Goal: Task Accomplishment & Management: Complete application form

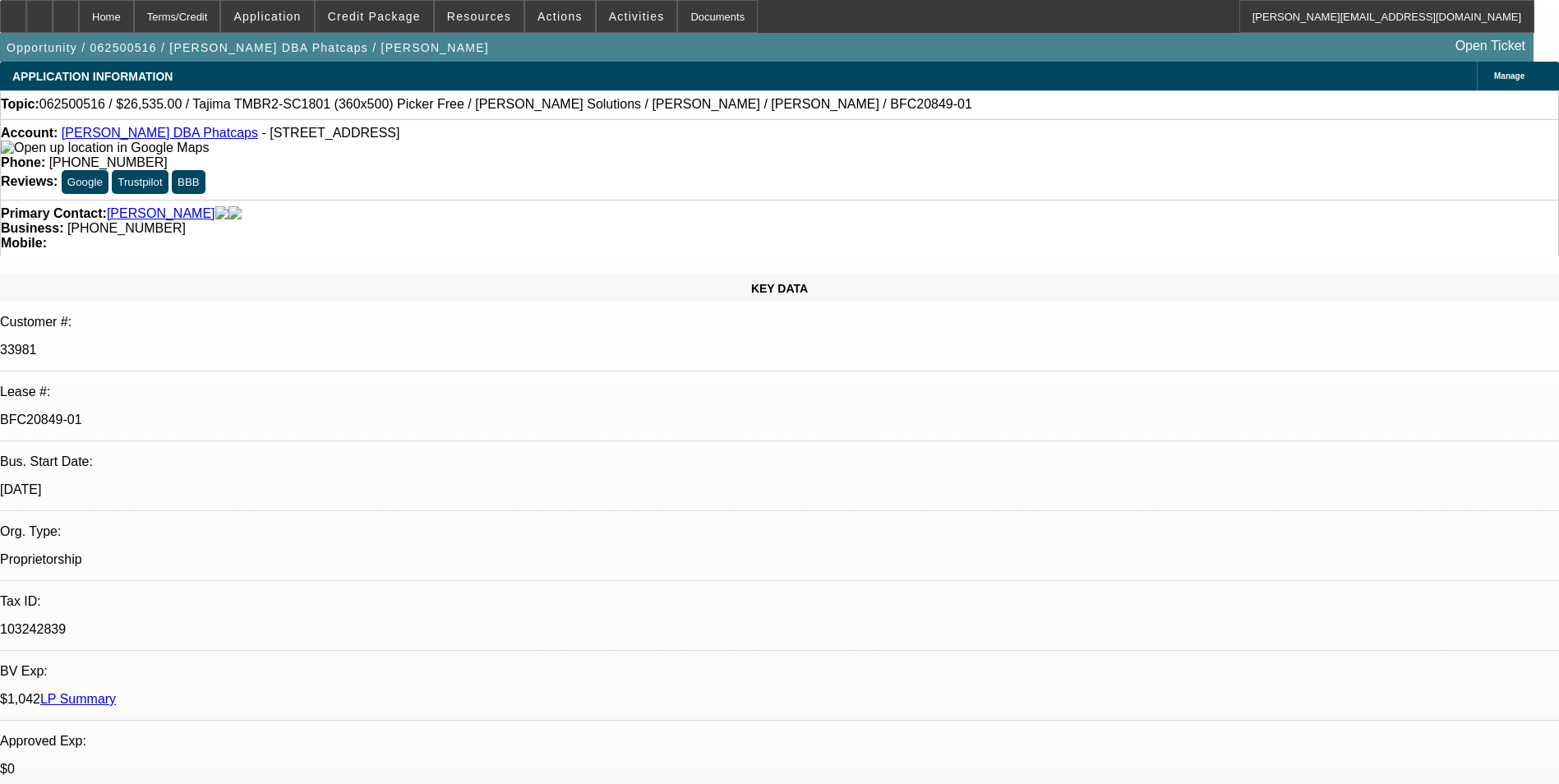
select select "0"
select select "0.1"
select select "5"
select select "0"
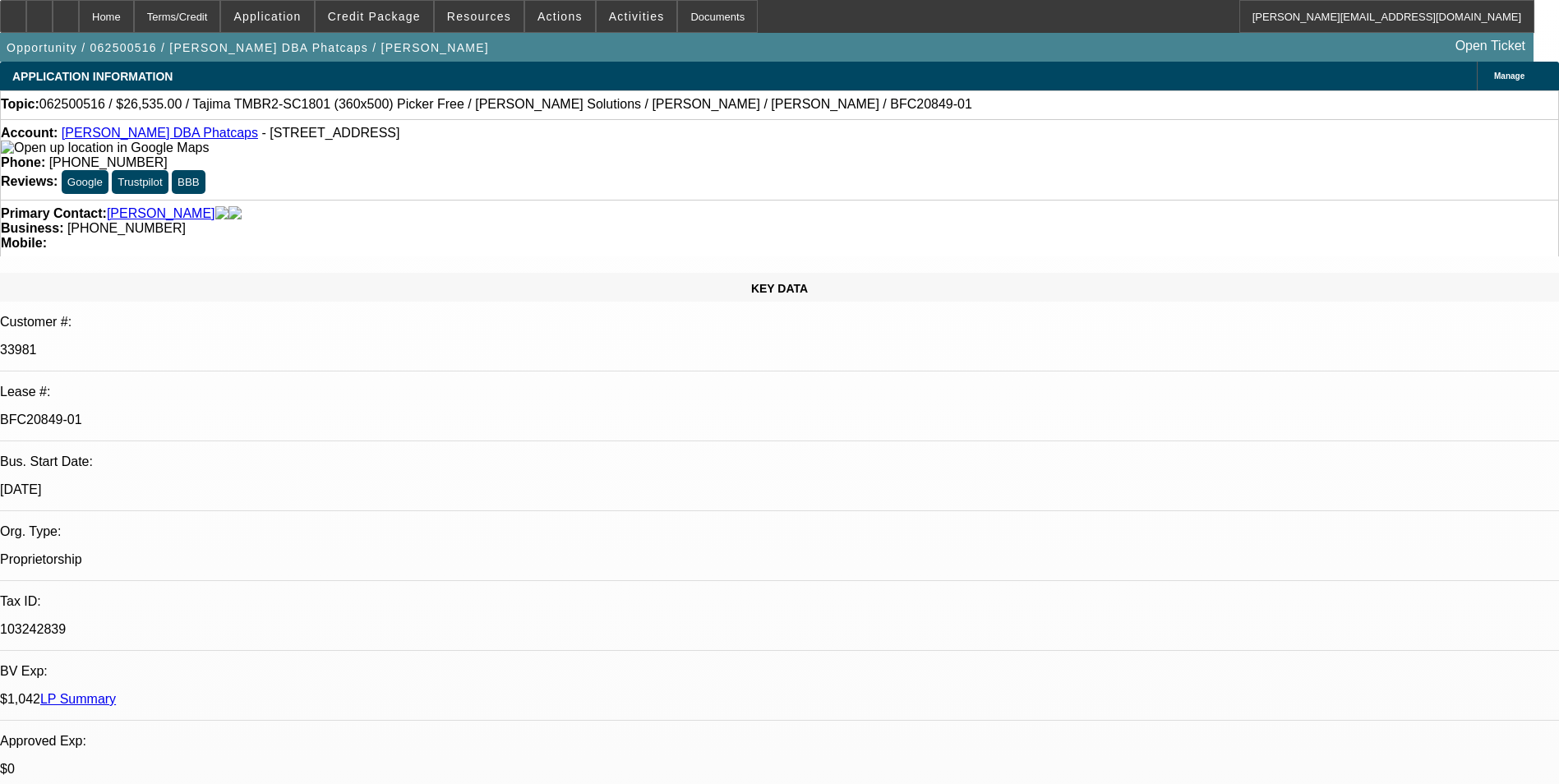
select select "0"
select select "0.1"
select select "5"
select select "0"
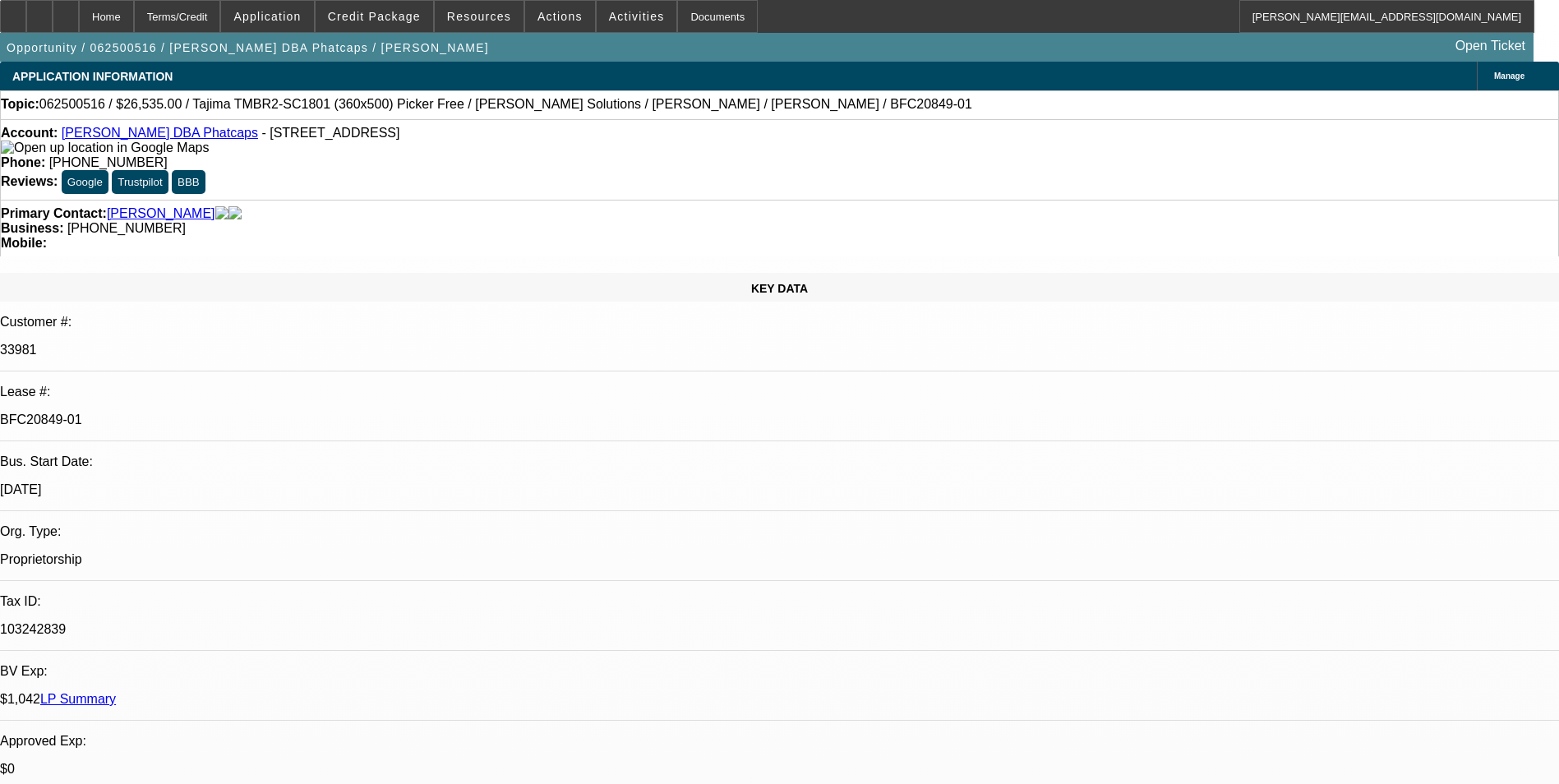
select select "0.1"
select select "5"
select select "0"
select select "0.1"
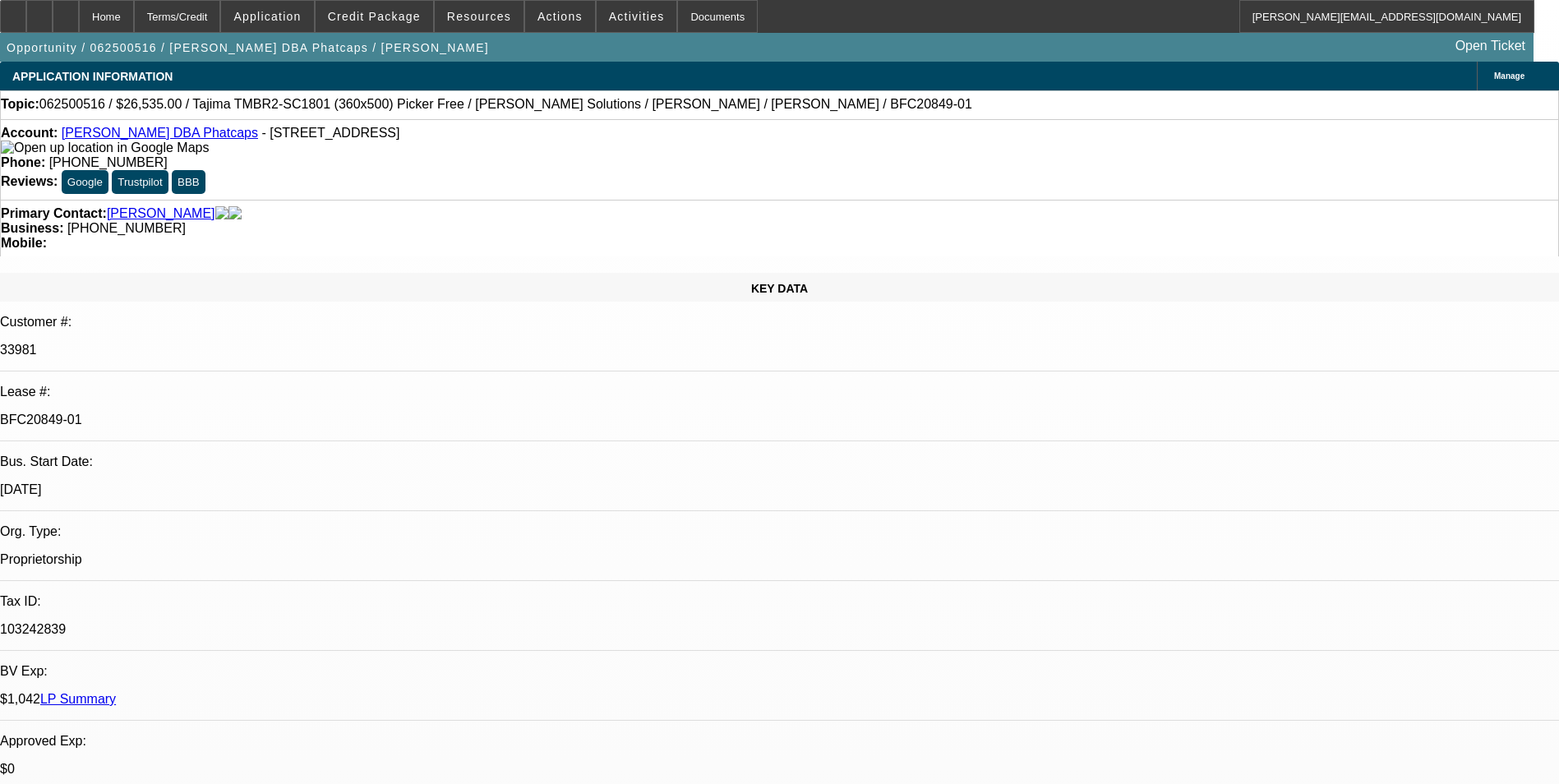
select select "5"
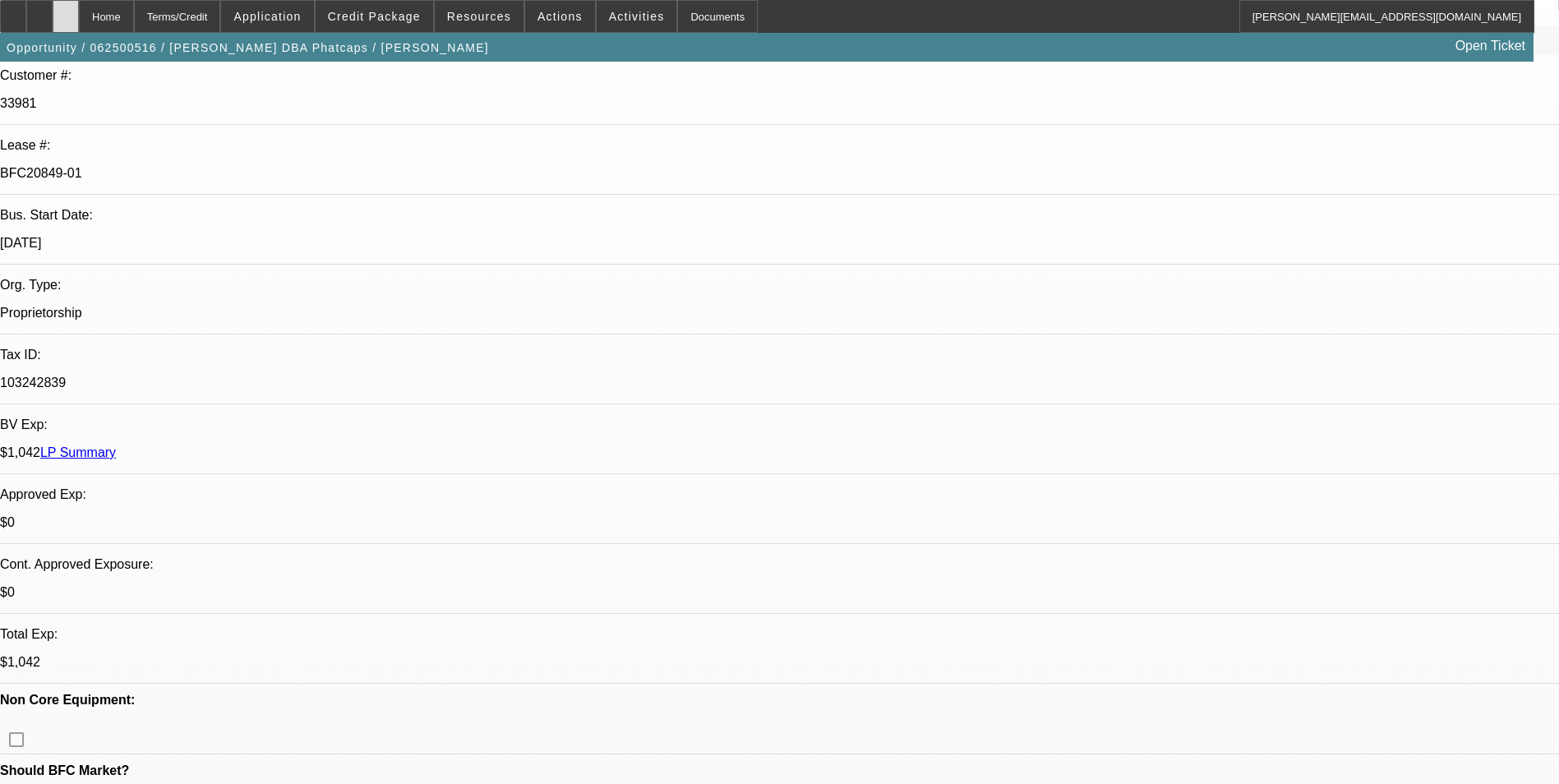
click at [66, 11] on icon at bounding box center [66, 11] width 0 height 0
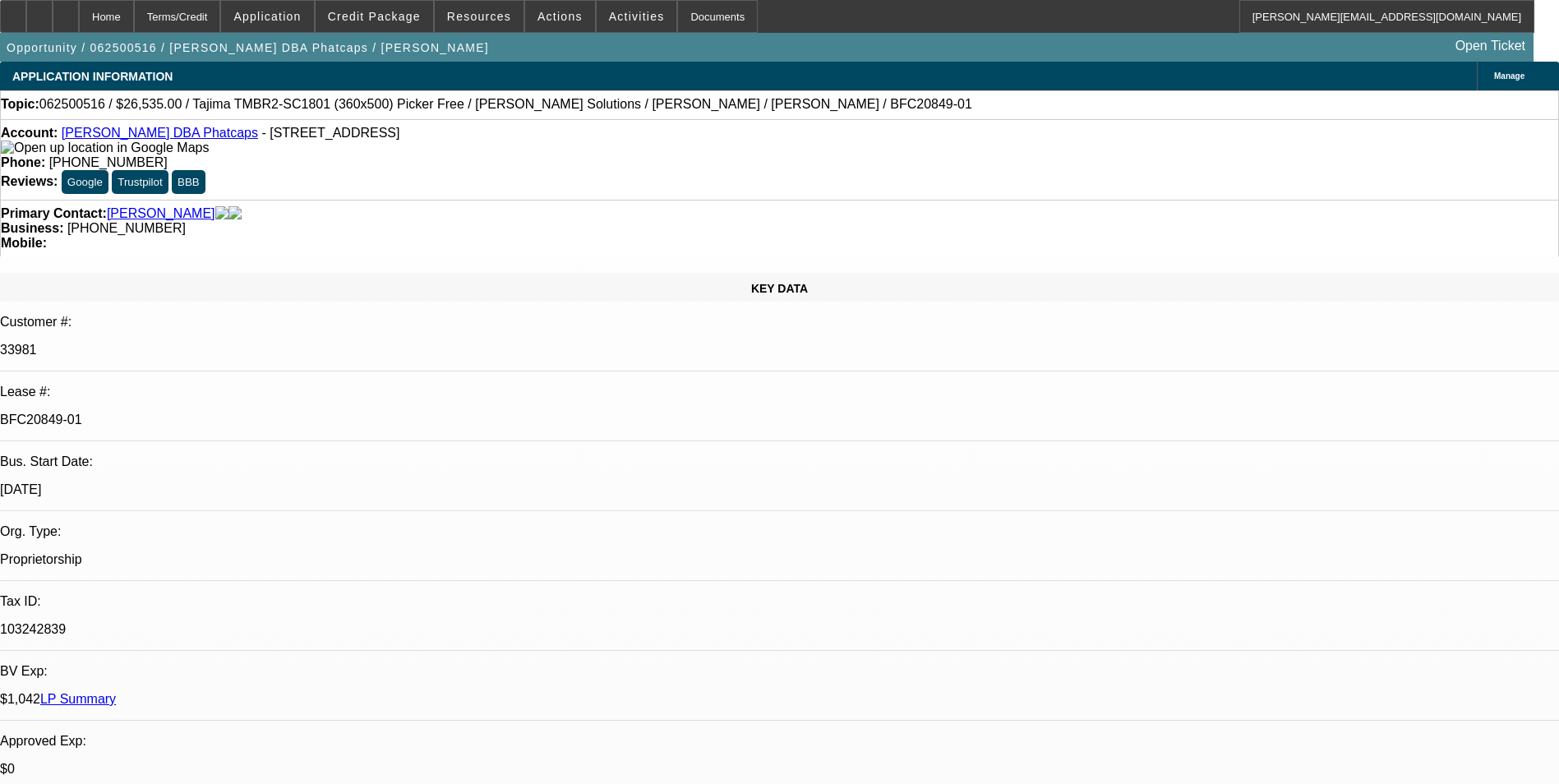
select select "0"
select select "0.1"
select select "0"
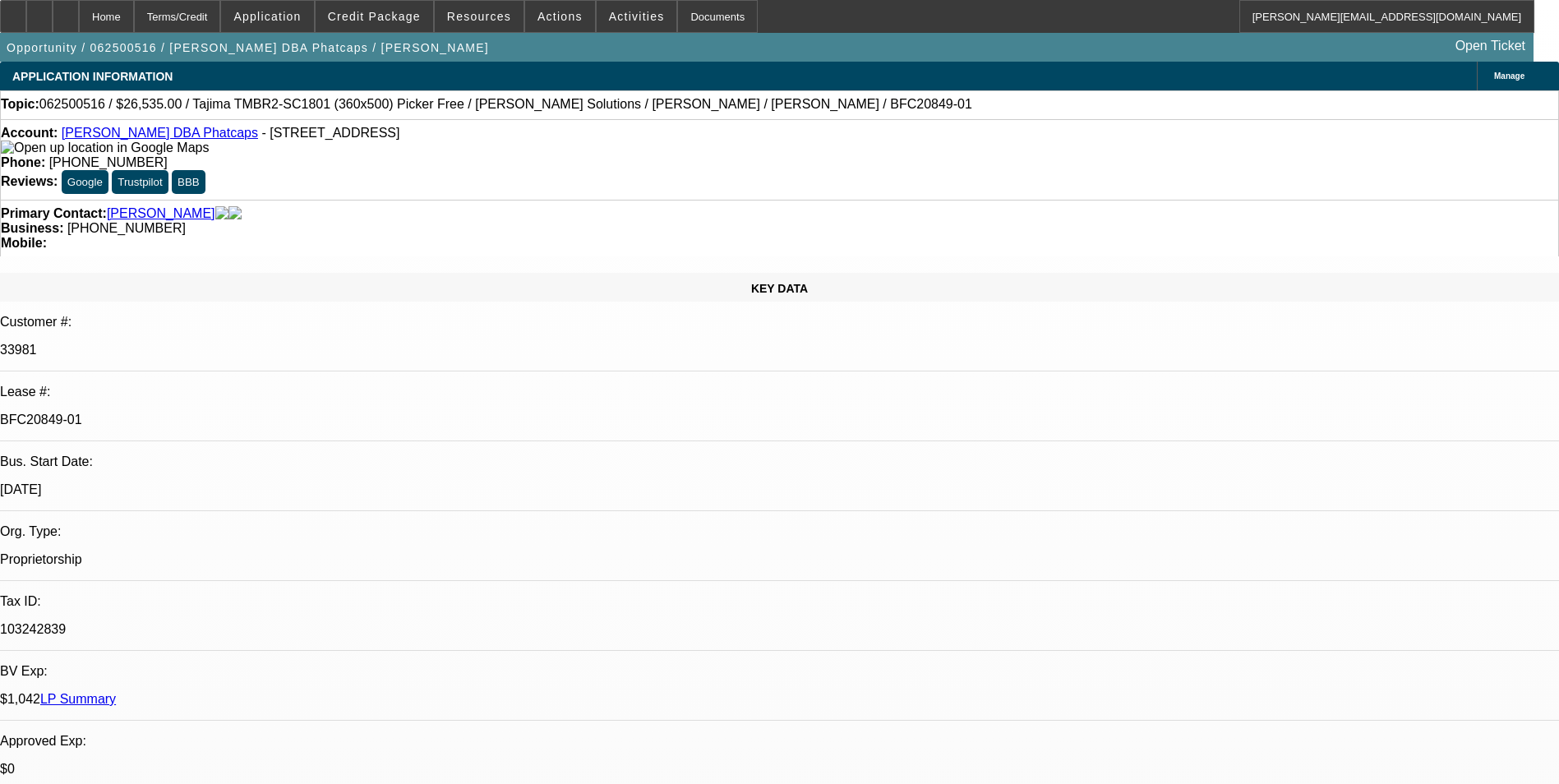
select select "0.1"
select select "0"
select select "0.1"
select select "0"
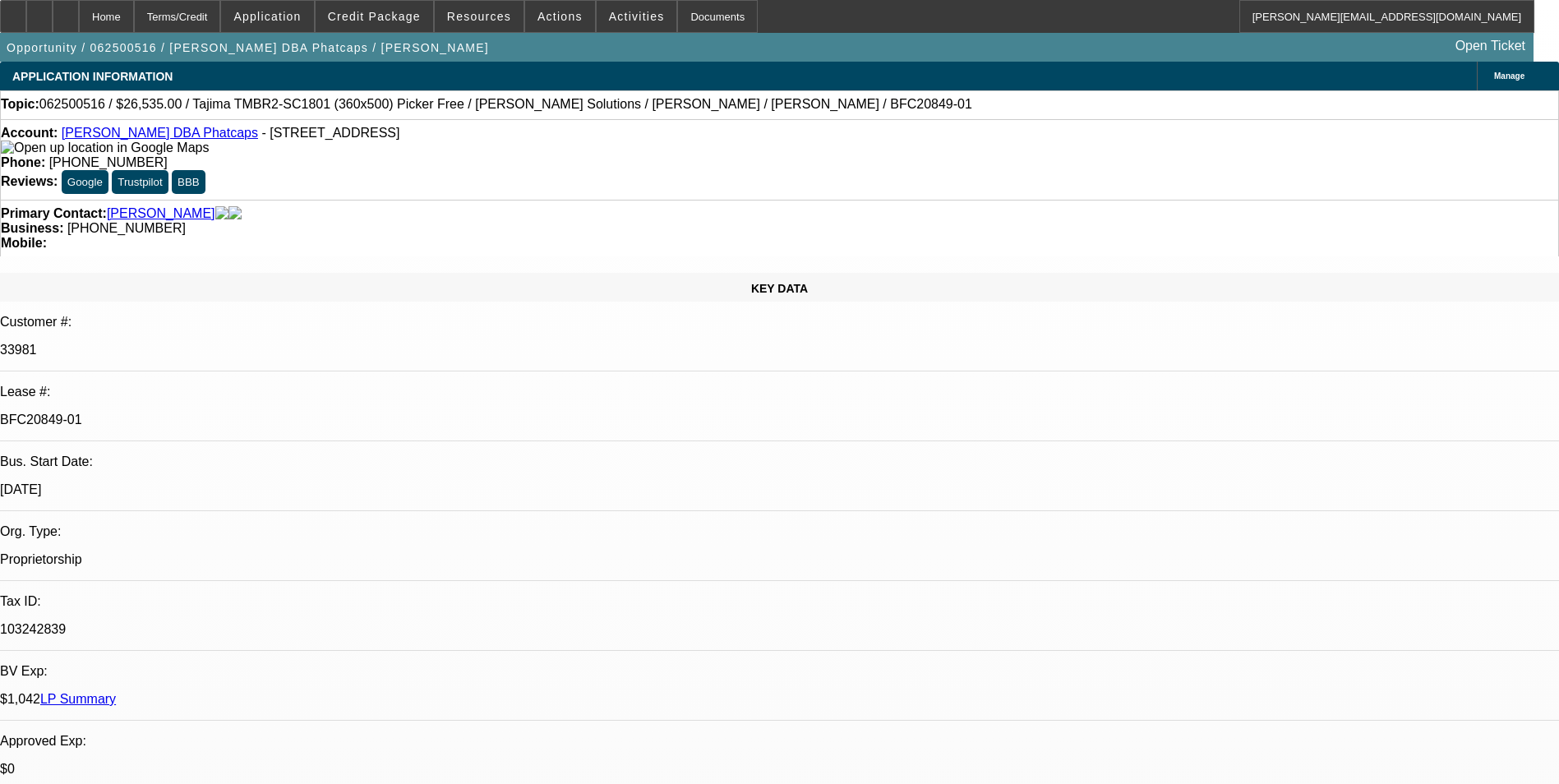
select select "0"
select select "0.1"
select select "1"
select select "5"
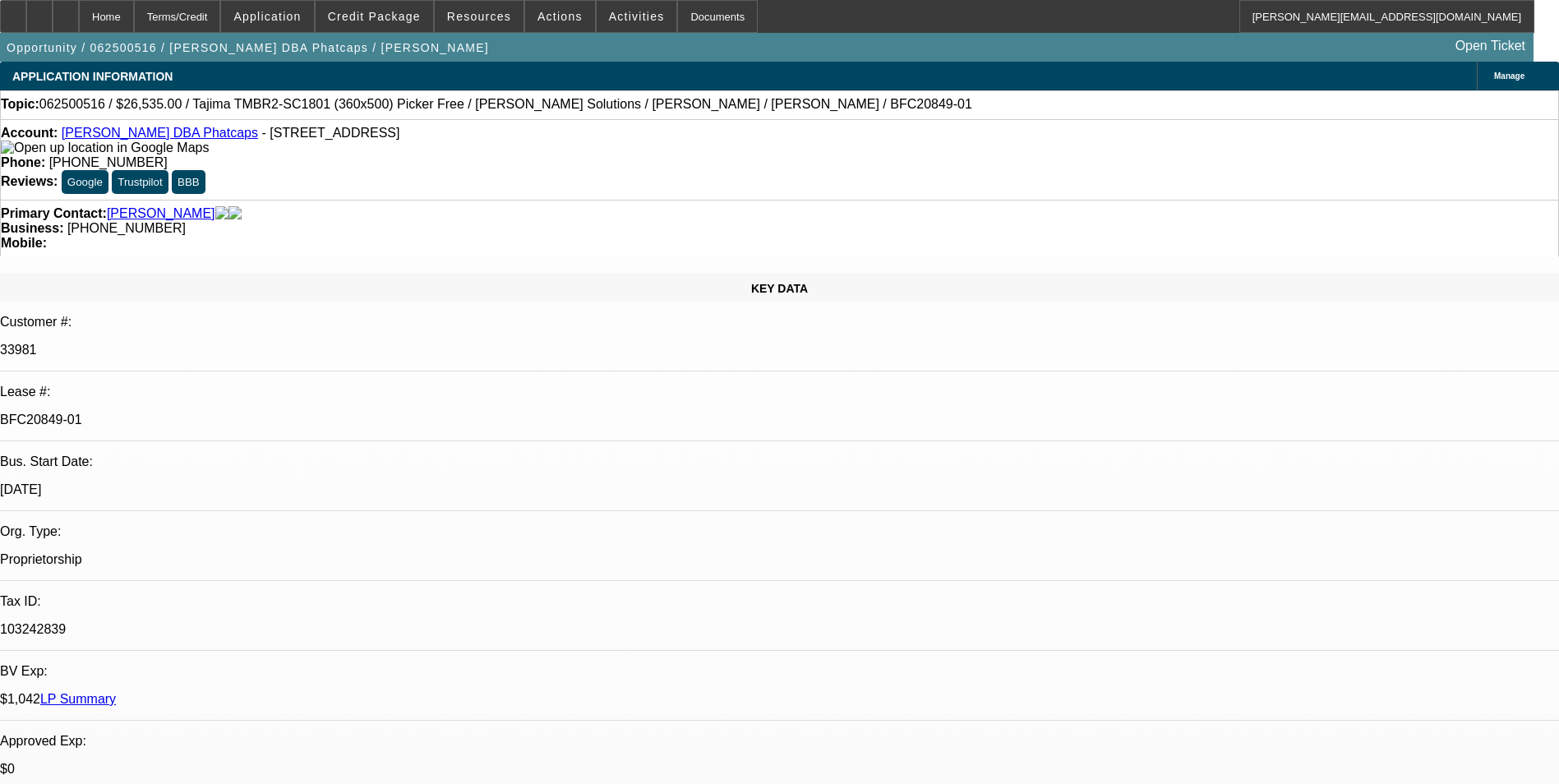
select select "1"
select select "5"
select select "1"
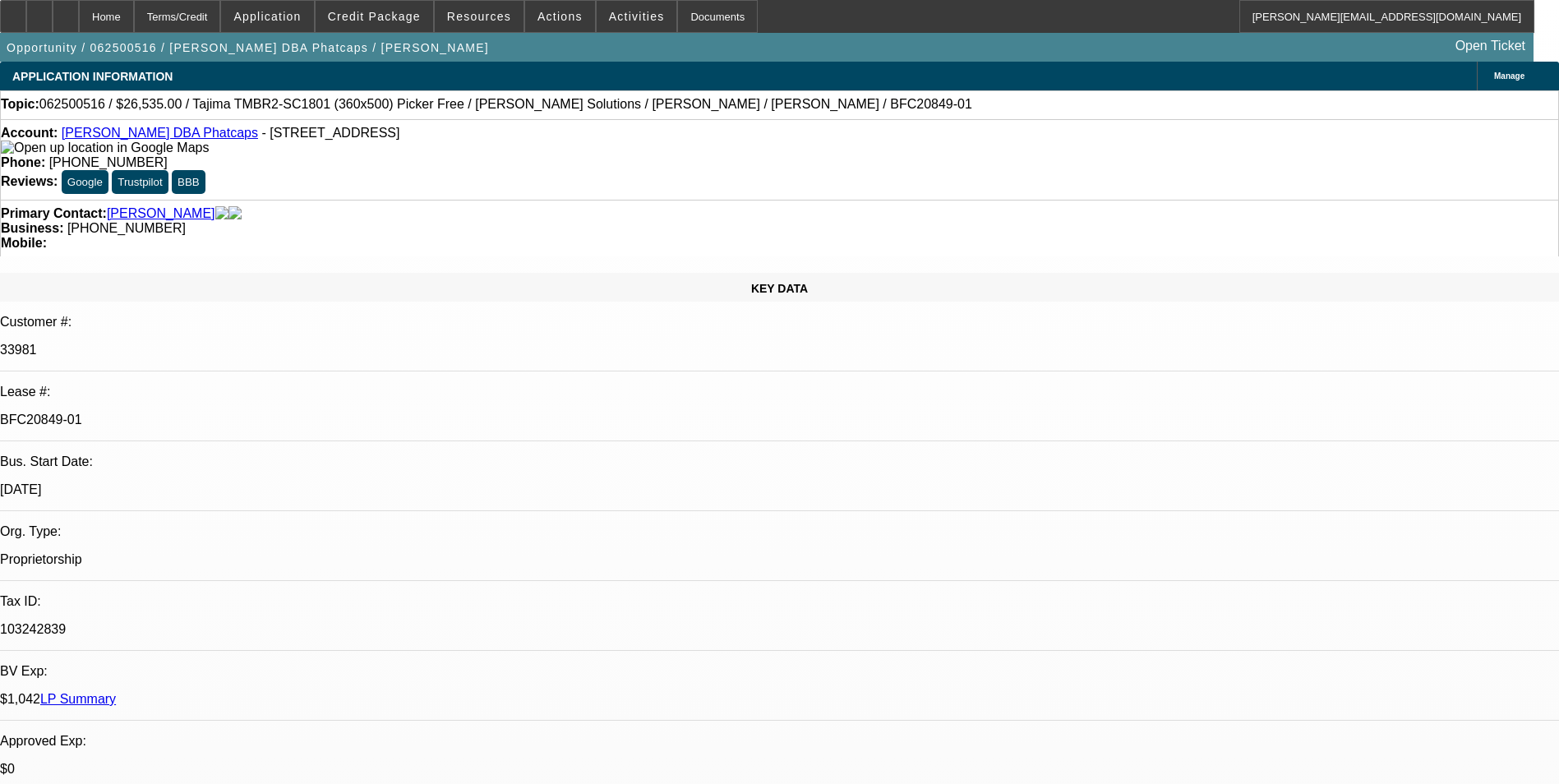
select select "5"
select select "1"
select select "5"
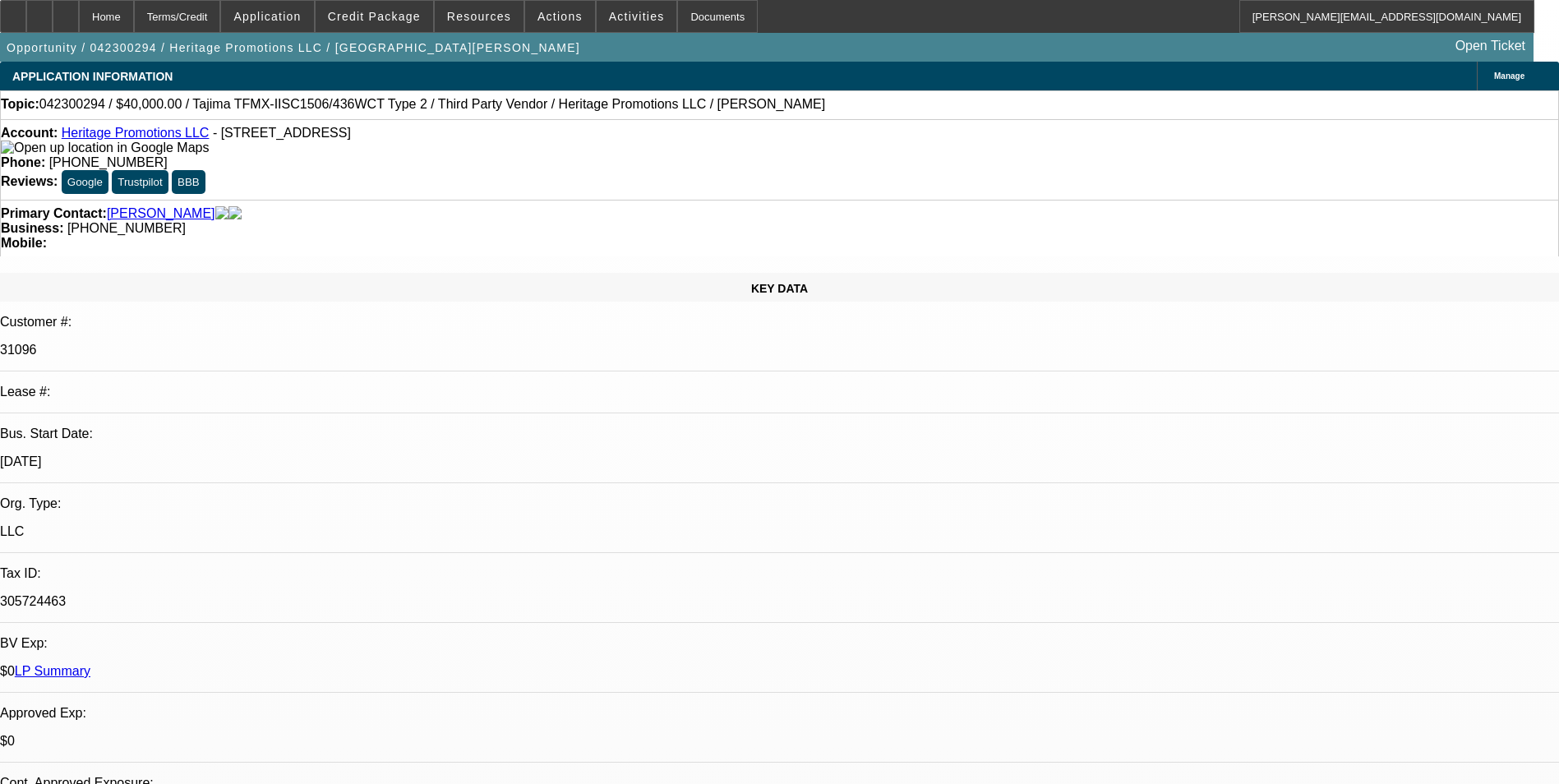
select select "0"
select select "6"
select select "0"
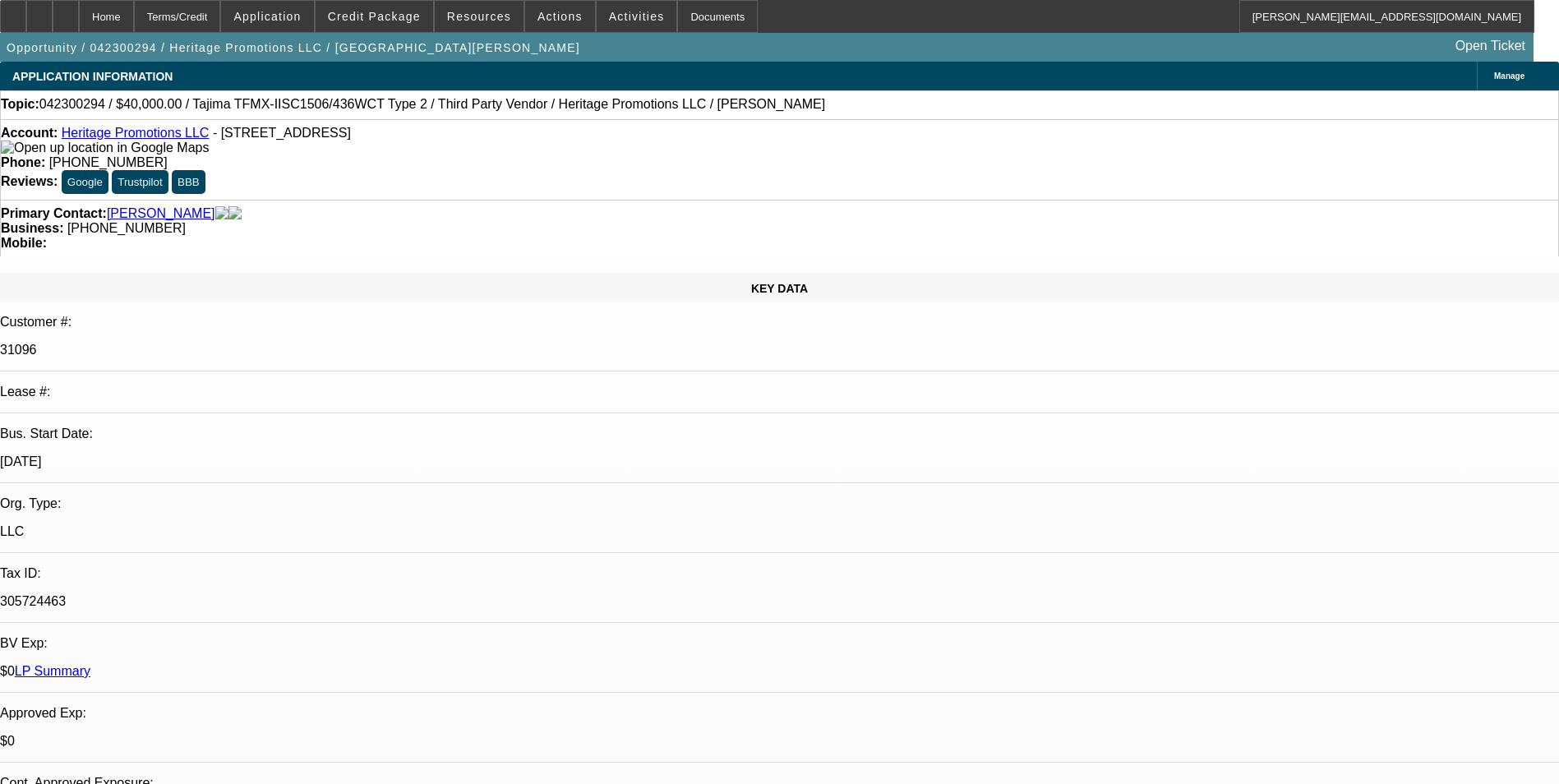
select select "0"
select select "6"
select select "0"
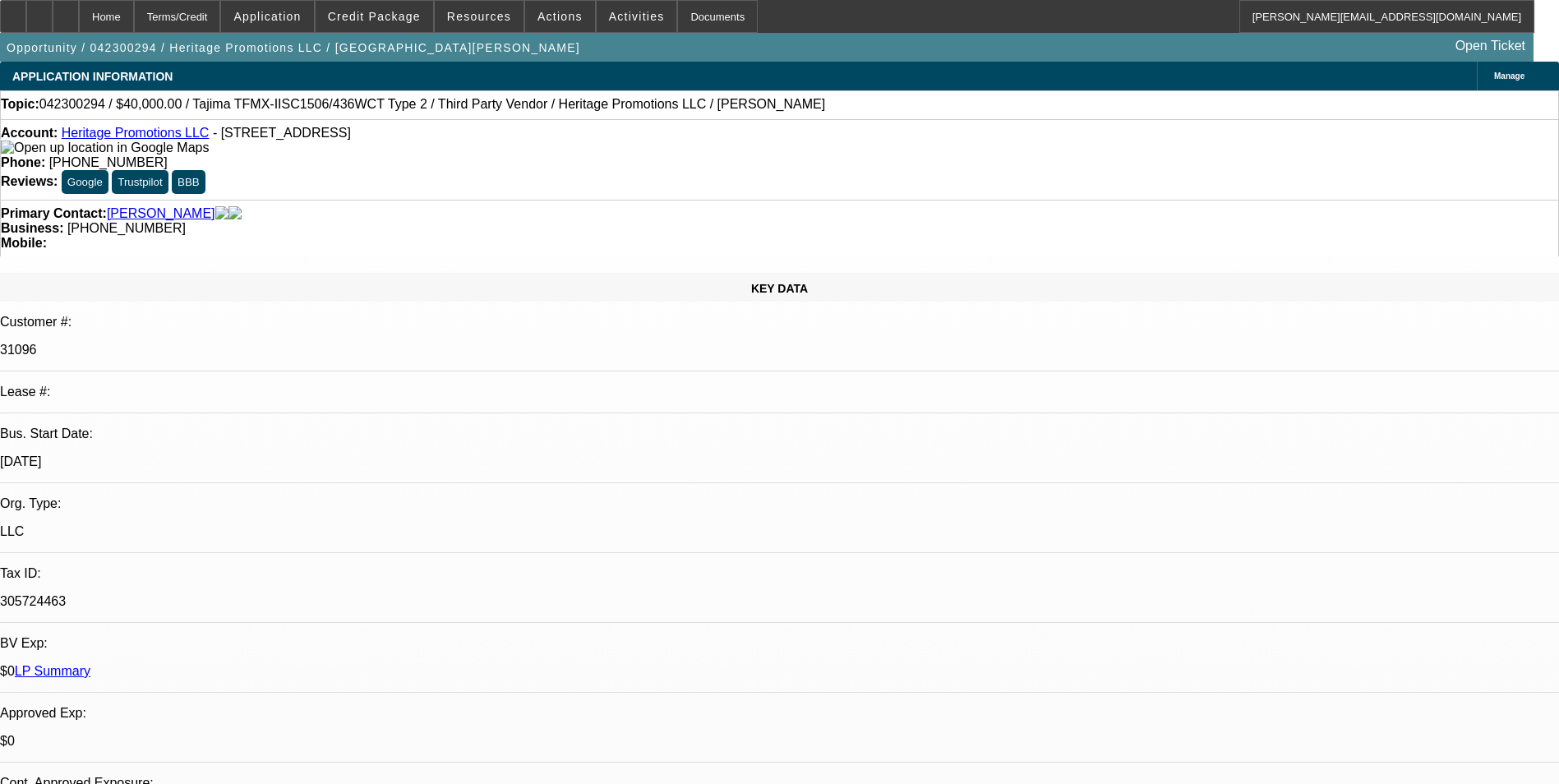
select select "0"
select select "6"
select select "0"
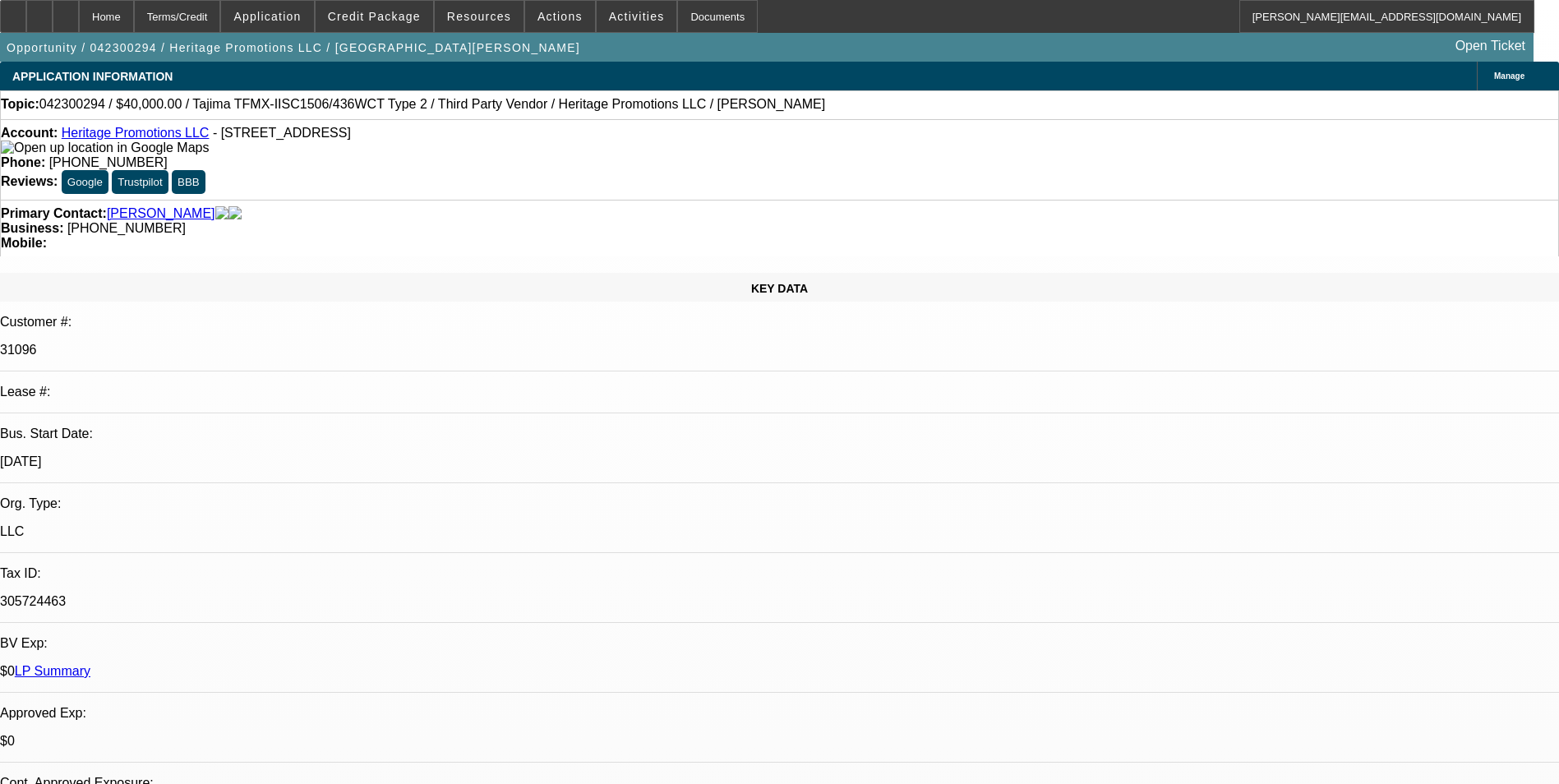
select select "6"
